Goal: Find contact information: Find contact information

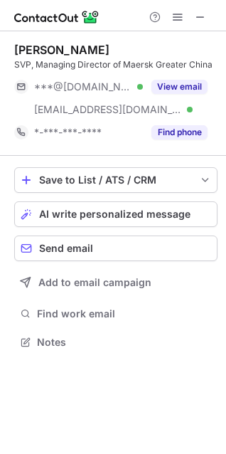
scroll to position [332, 226]
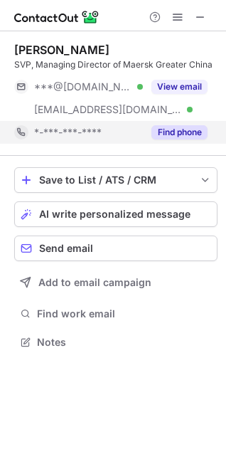
click at [179, 135] on button "Find phone" at bounding box center [180, 132] width 56 height 14
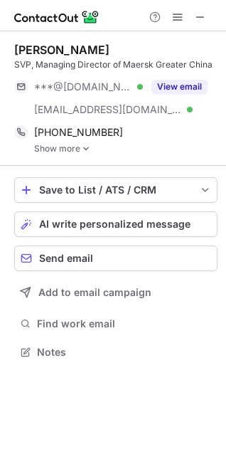
scroll to position [342, 226]
click at [85, 147] on img at bounding box center [86, 149] width 9 height 10
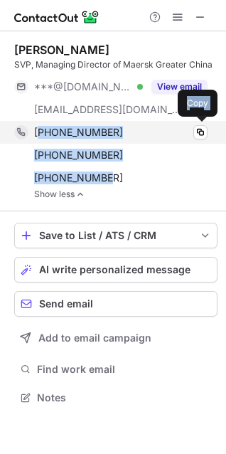
drag, startPoint x: 112, startPoint y: 176, endPoint x: 43, endPoint y: 133, distance: 81.1
click at [43, 133] on div "+85229720720 Copy +85297326618 Copy +85237652206 Copy" at bounding box center [111, 155] width 194 height 68
copy div "85229720720 Copy +85297326618 Copy +85237652206"
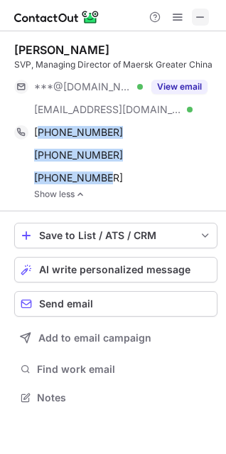
click at [200, 18] on span at bounding box center [200, 16] width 11 height 11
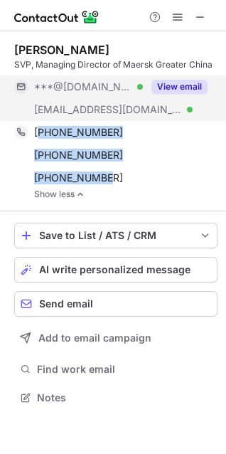
click at [177, 88] on button "View email" at bounding box center [180, 87] width 56 height 14
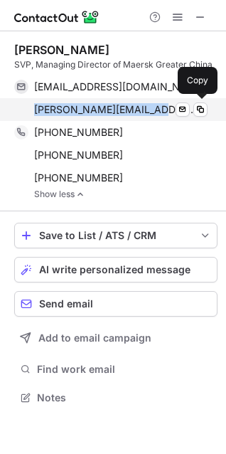
drag, startPoint x: 31, startPoint y: 113, endPoint x: 145, endPoint y: 112, distance: 114.6
click at [145, 112] on div "silvia.ding@maersk.com Verified Send email Copy" at bounding box center [111, 109] width 194 height 23
copy span "silvia.ding@maersk.com"
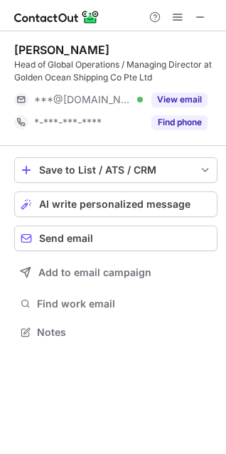
scroll to position [322, 226]
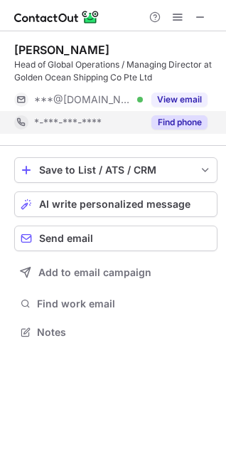
click at [182, 127] on button "Find phone" at bounding box center [180, 122] width 56 height 14
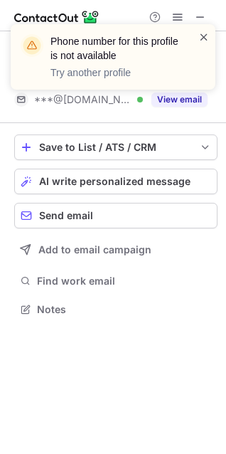
scroll to position [299, 226]
click at [208, 35] on span at bounding box center [203, 37] width 11 height 14
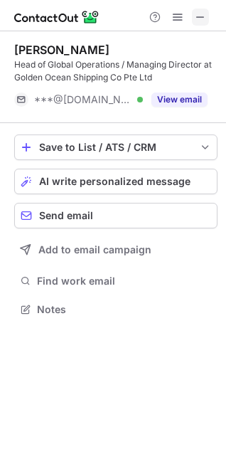
click at [201, 18] on span at bounding box center [200, 16] width 11 height 11
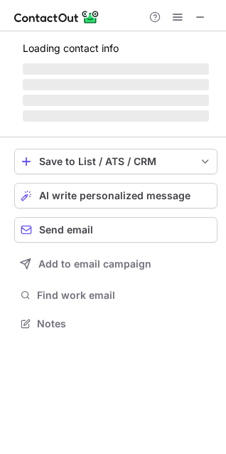
scroll to position [322, 226]
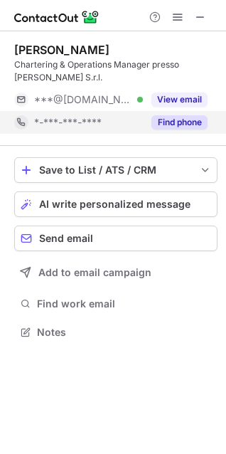
click at [192, 122] on button "Find phone" at bounding box center [180, 122] width 56 height 14
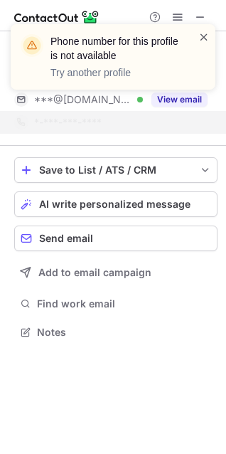
click at [206, 36] on span at bounding box center [203, 37] width 11 height 14
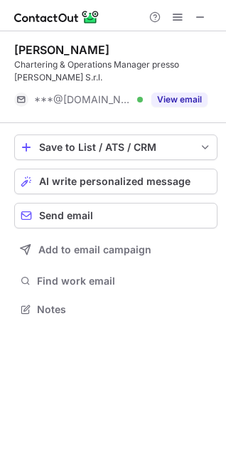
scroll to position [299, 226]
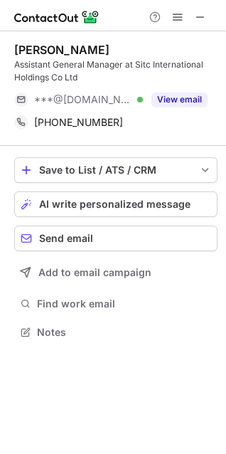
scroll to position [322, 226]
